Goal: Obtain resource: Obtain resource

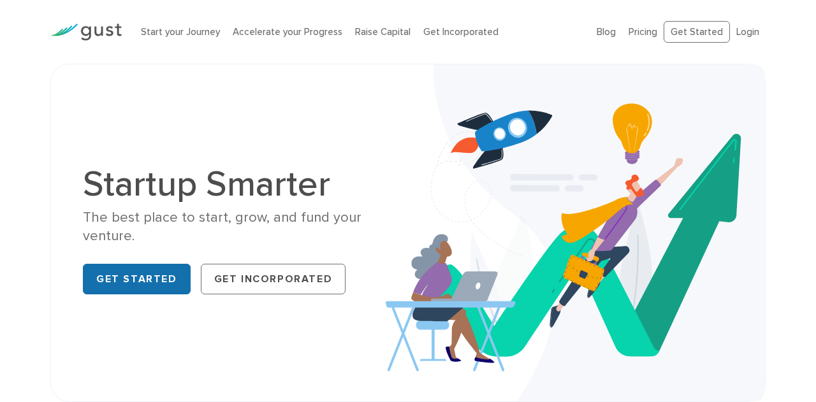
click at [141, 278] on link "Get Started" at bounding box center [137, 279] width 108 height 31
click at [741, 34] on link "Login" at bounding box center [748, 31] width 23 height 11
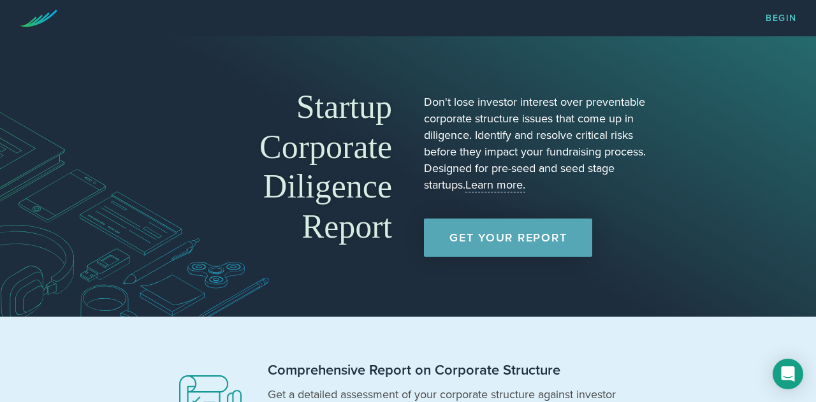
click at [425, 100] on p "Don't lose investor interest over preventable corporate structure issues that c…" at bounding box center [537, 143] width 226 height 99
click at [441, 300] on section "Startup Corporate Diligence Report Don't lose investor interest over preventabl…" at bounding box center [408, 176] width 816 height 281
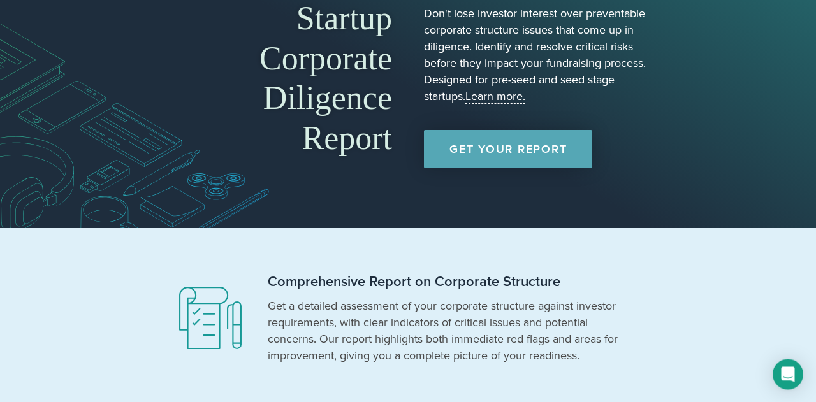
scroll to position [73, 0]
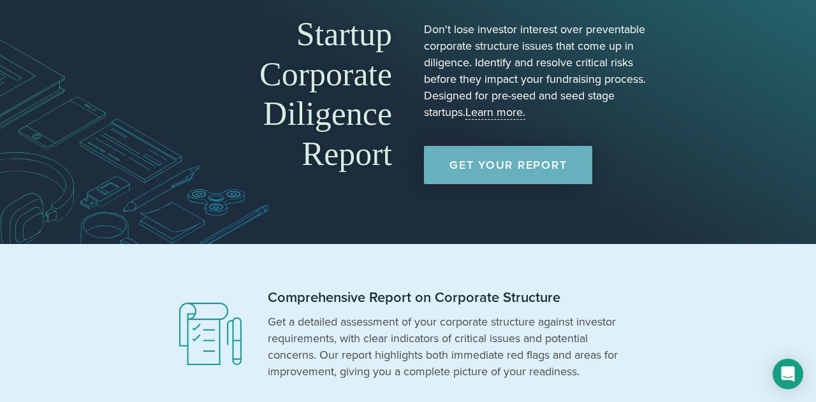
click at [501, 166] on link "Get Your Report" at bounding box center [508, 165] width 168 height 38
